Goal: Task Accomplishment & Management: Use online tool/utility

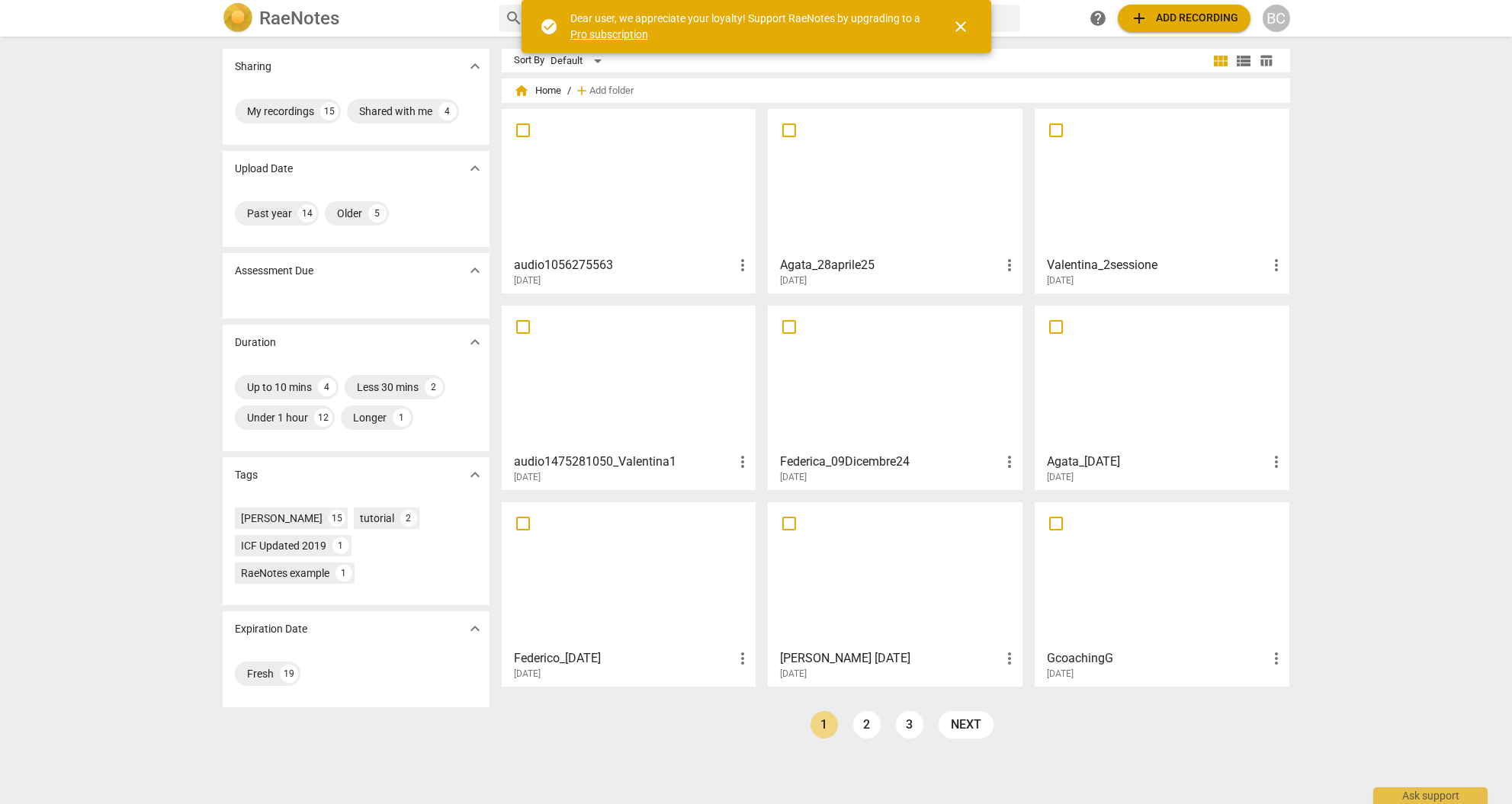
click at [1162, 16] on span "add Add recording" at bounding box center [1184, 19] width 108 height 19
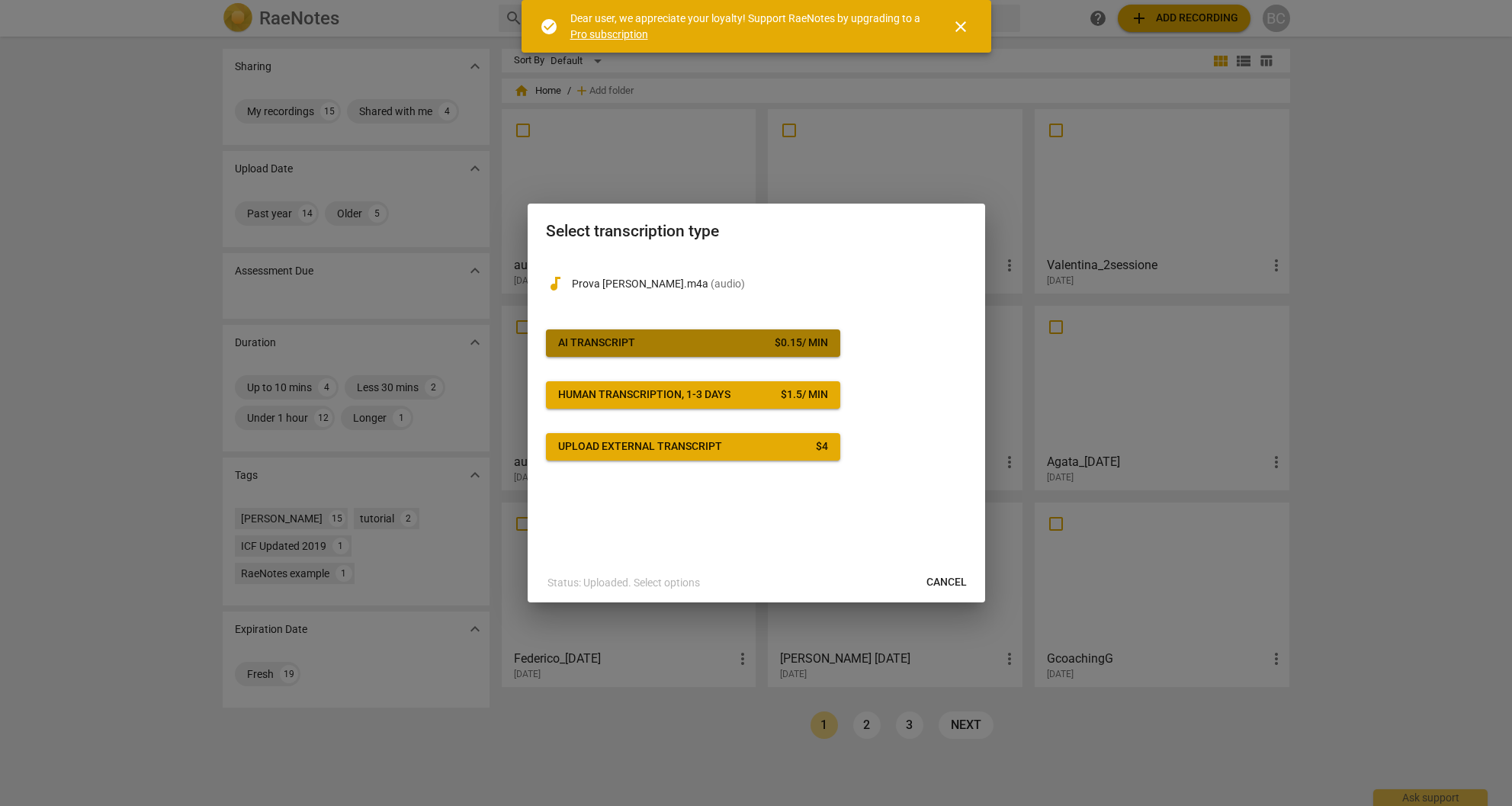
click at [674, 341] on span "AI Transcript $ 0.15 / min" at bounding box center [692, 344] width 270 height 16
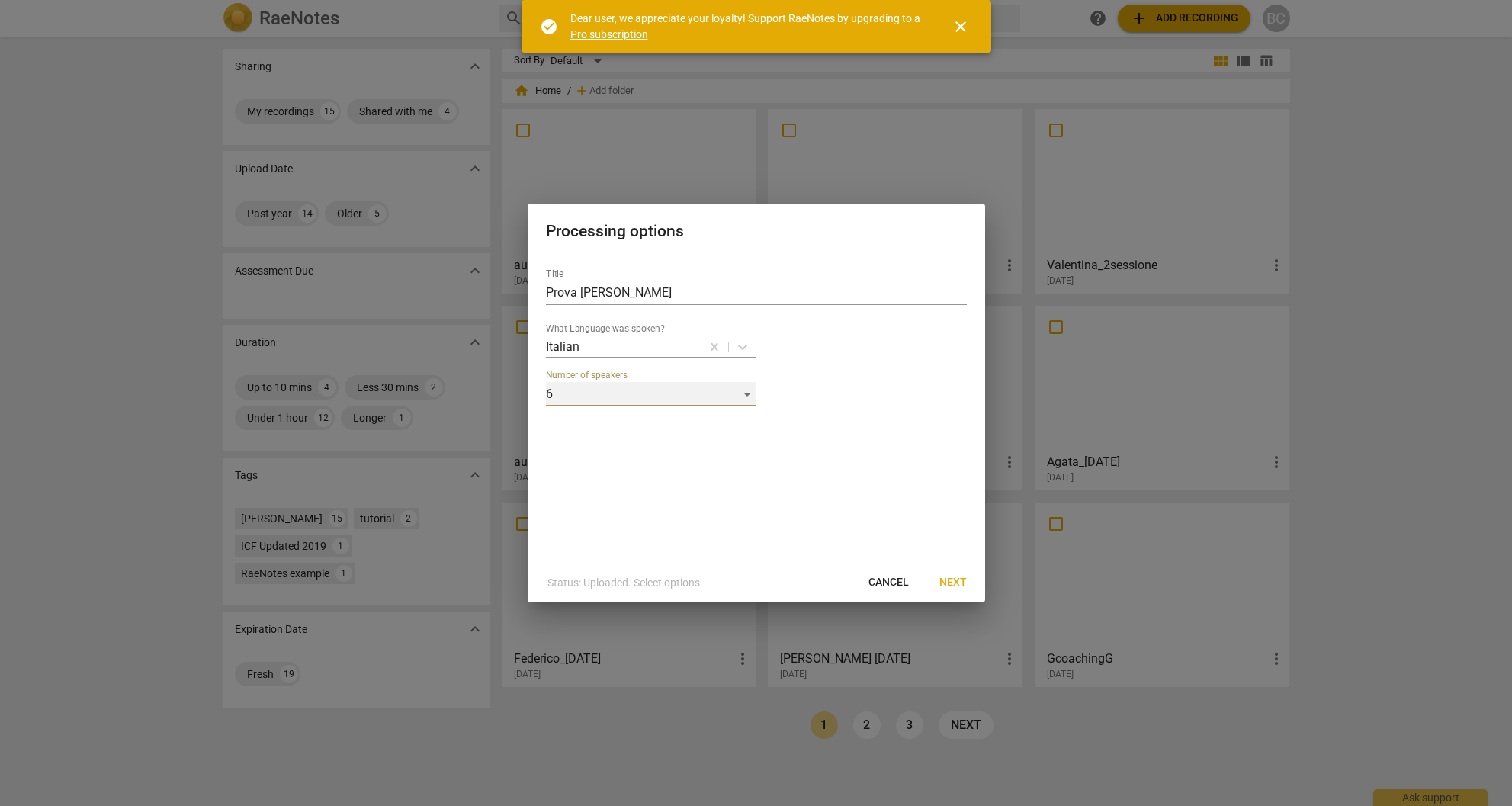
click at [749, 392] on div "6" at bounding box center [651, 394] width 211 height 24
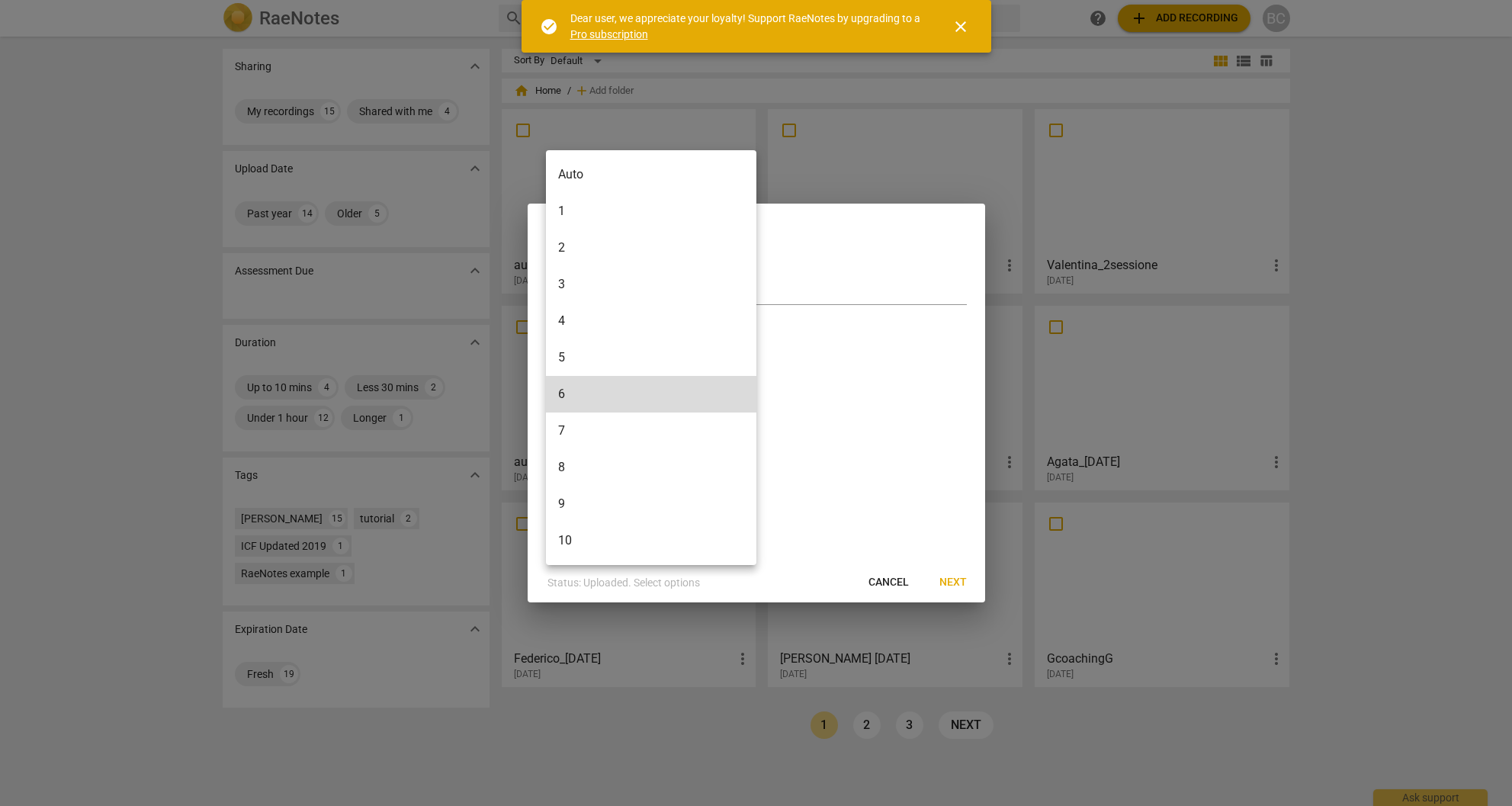
click at [574, 215] on li "1" at bounding box center [651, 211] width 211 height 37
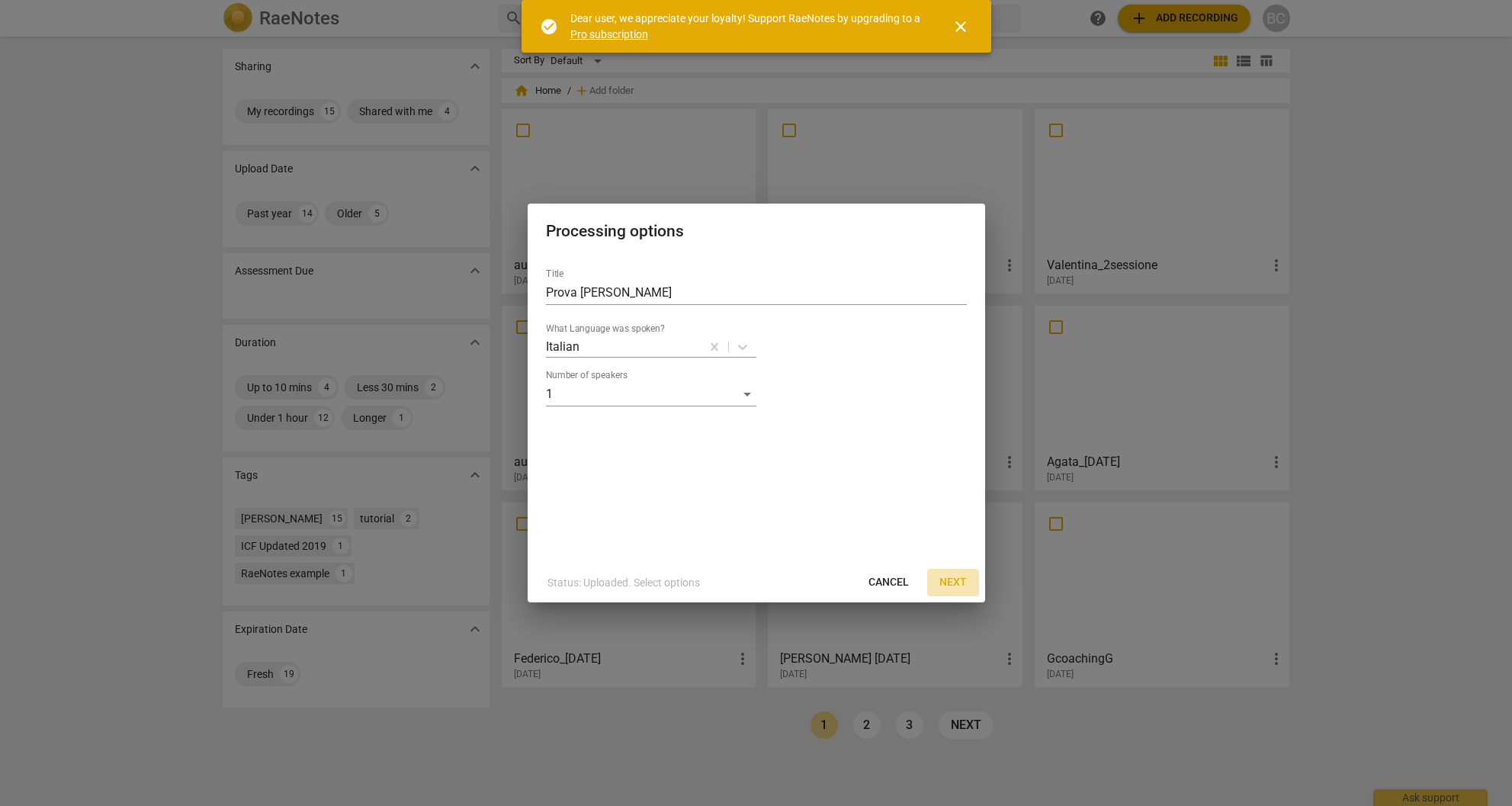
click at [953, 578] on span "Next" at bounding box center [953, 583] width 27 height 16
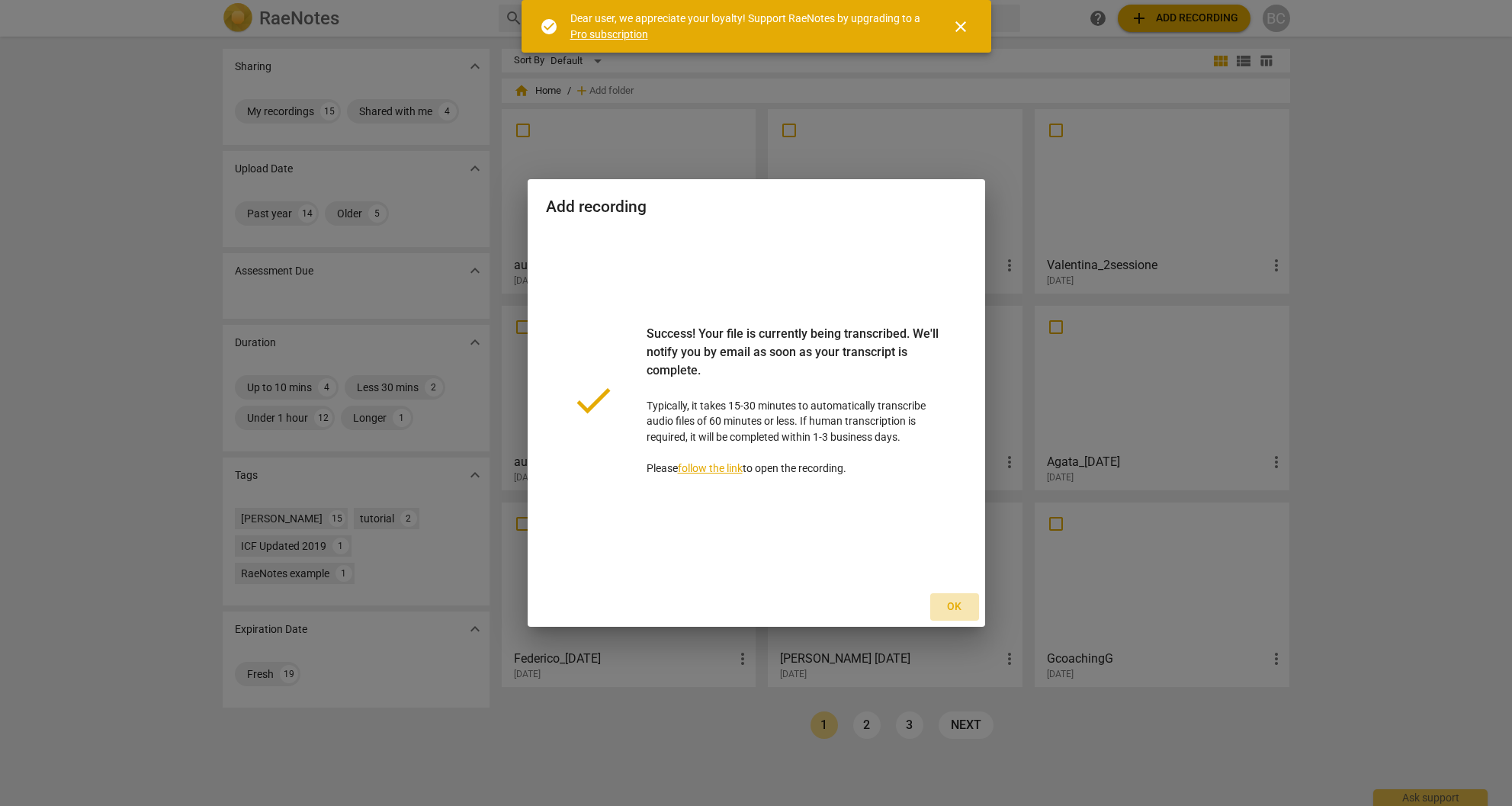
click at [958, 608] on span "Ok" at bounding box center [954, 607] width 24 height 16
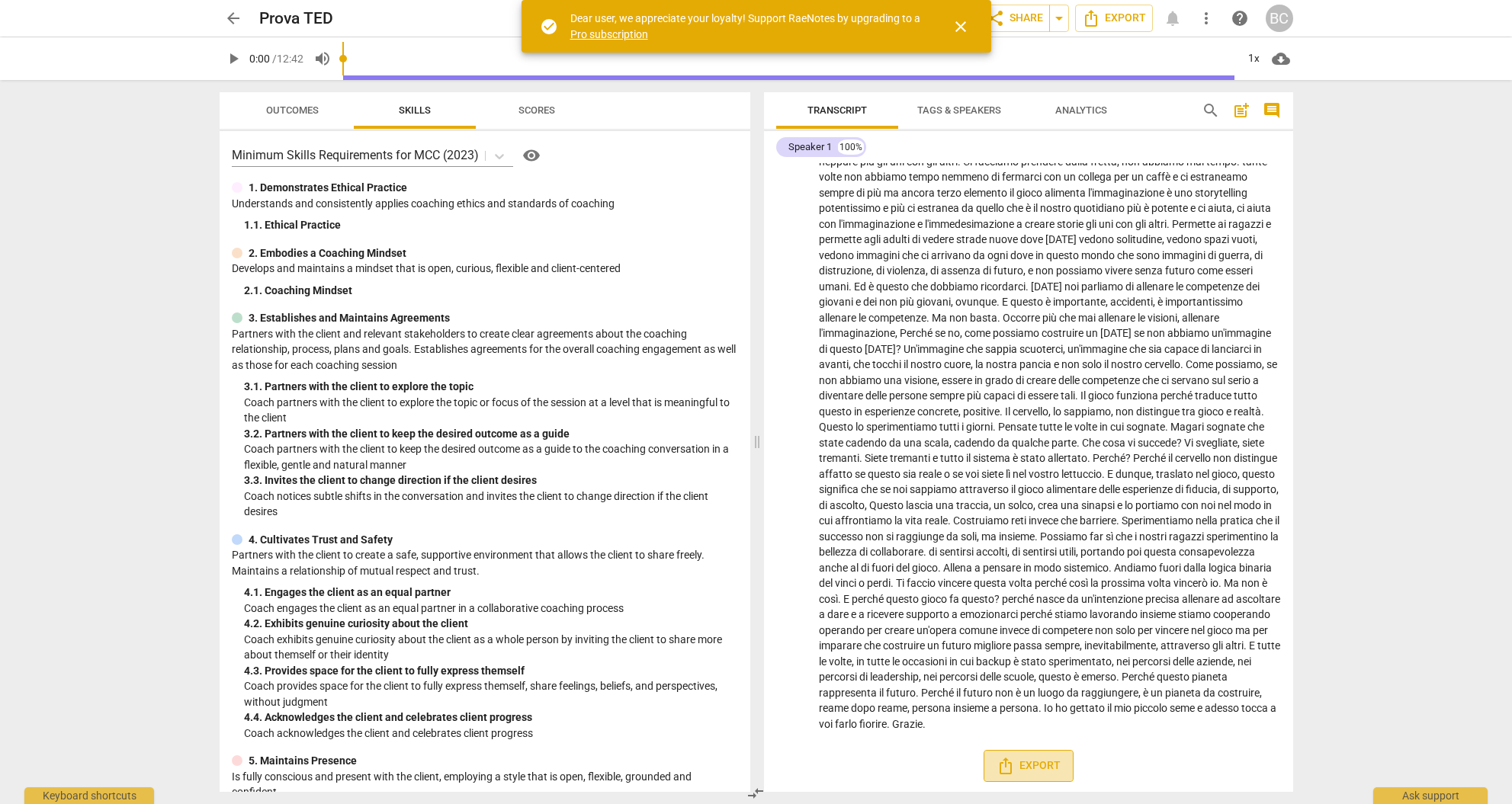
click at [1033, 762] on span "Export" at bounding box center [1029, 767] width 64 height 19
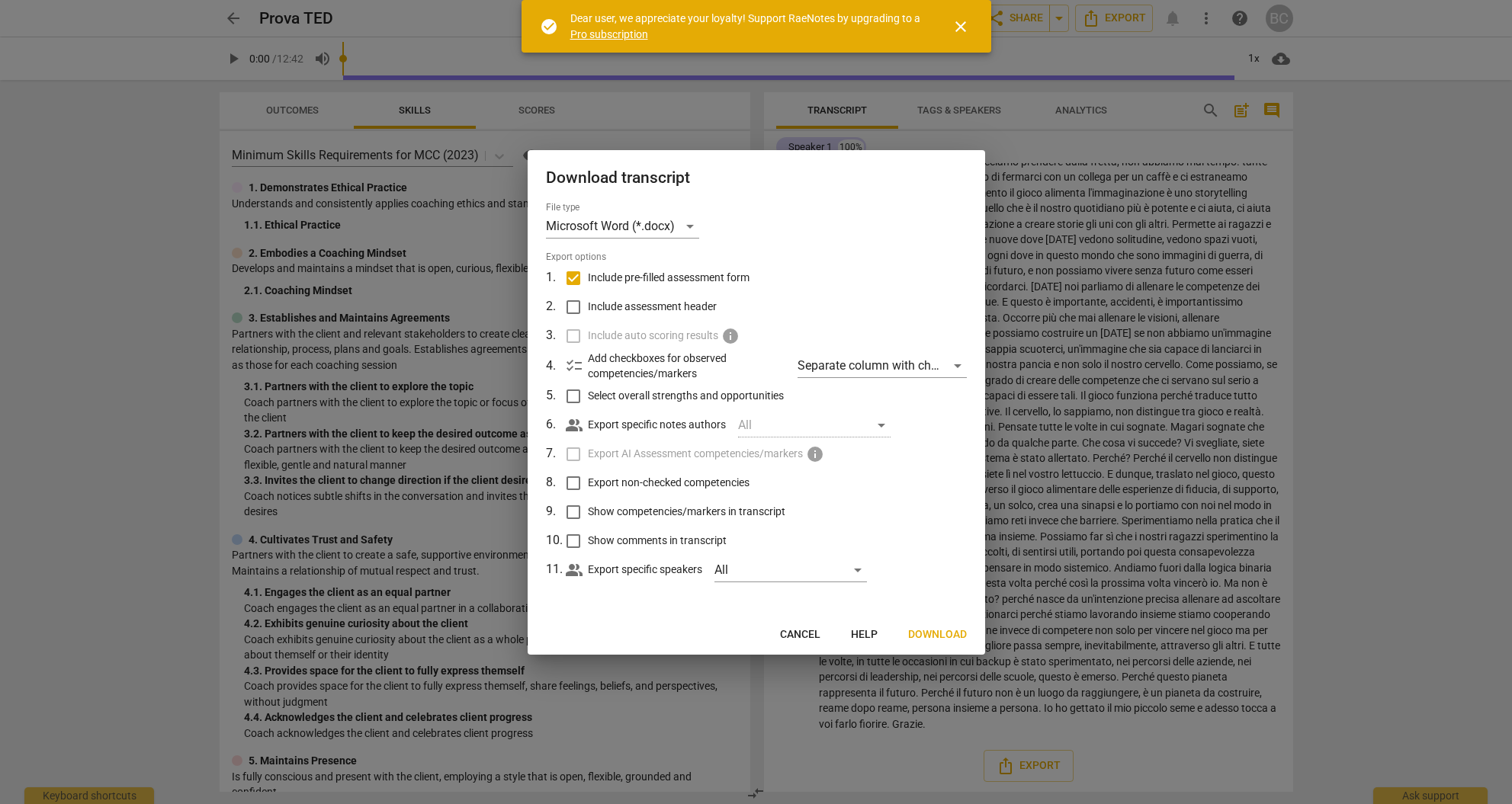
click at [939, 634] on span "Download" at bounding box center [938, 635] width 59 height 16
